Goal: Navigation & Orientation: Find specific page/section

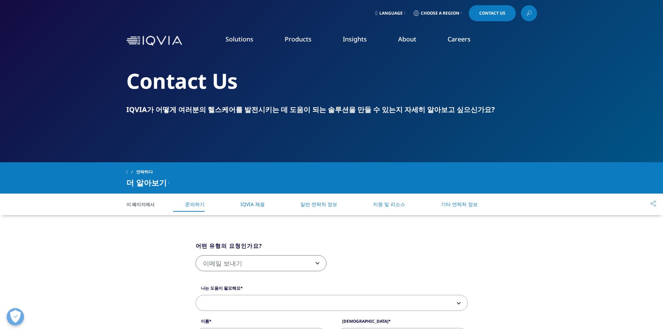
click at [254, 204] on font "IQVIA 채용" at bounding box center [252, 204] width 24 height 7
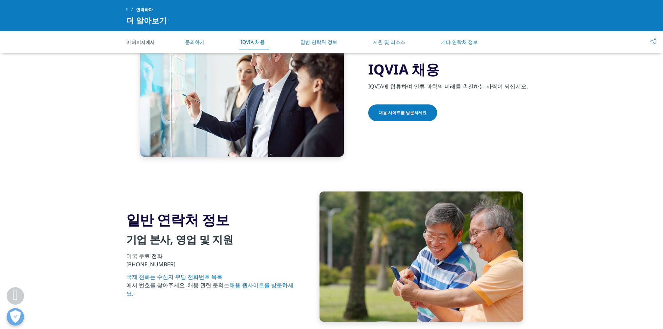
scroll to position [585, 0]
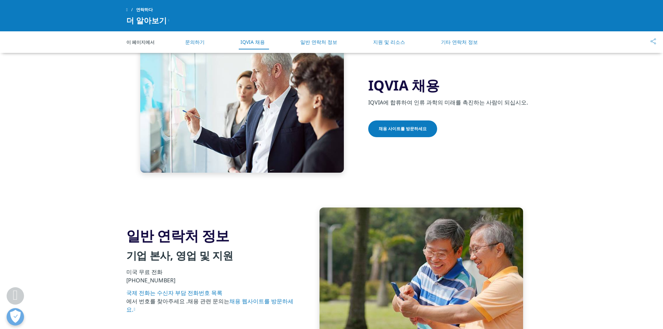
click at [395, 135] on link "채용 사이트를 방문하세요" at bounding box center [402, 128] width 69 height 17
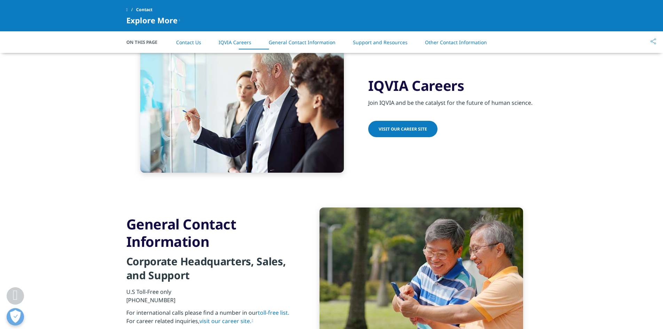
drag, startPoint x: 662, startPoint y: 156, endPoint x: 667, endPoint y: 66, distance: 90.3
click at [662, 74] on html "Clear Search Loading Language Choose a Region Contact Us" at bounding box center [331, 139] width 663 height 1449
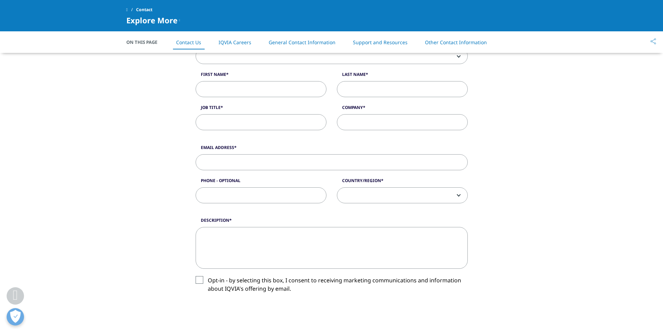
scroll to position [124, 0]
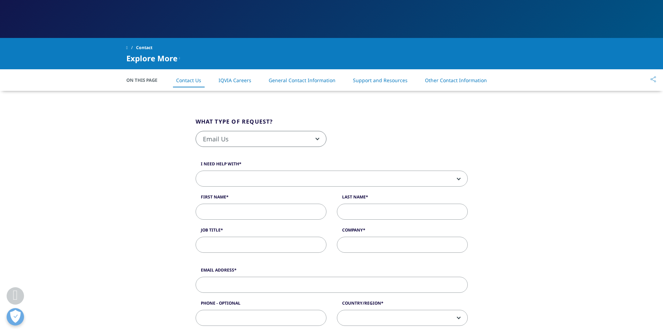
click at [245, 138] on span "Email Us" at bounding box center [261, 139] width 130 height 16
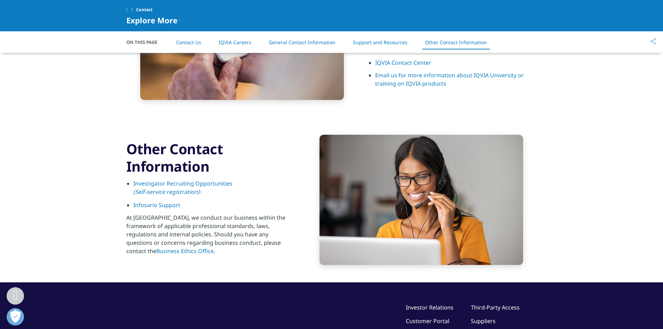
scroll to position [1120, 0]
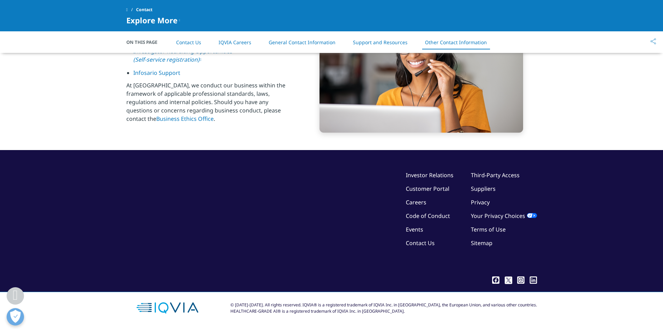
click at [245, 43] on link "IQVIA Careers" at bounding box center [234, 42] width 33 height 7
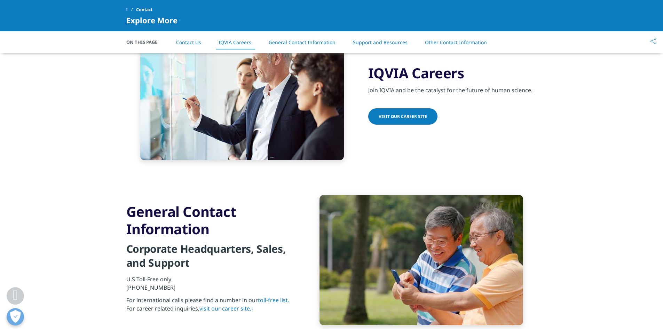
scroll to position [589, 0]
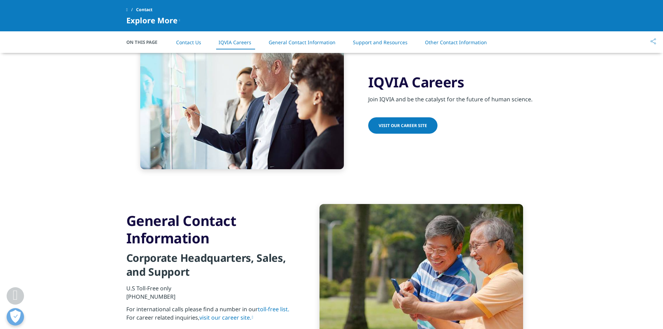
click at [411, 126] on span "Visit our Career Site" at bounding box center [402, 125] width 48 height 6
